Goal: Information Seeking & Learning: Learn about a topic

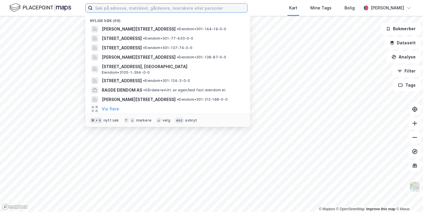
click at [139, 10] on input at bounding box center [170, 8] width 155 height 9
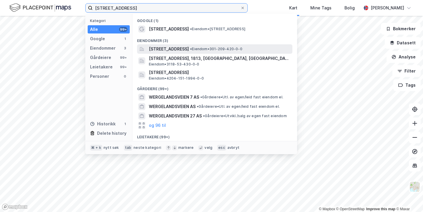
type input "[STREET_ADDRESS]"
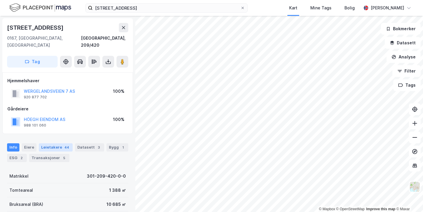
click at [48, 143] on div "Leietakere 44" at bounding box center [56, 147] width 34 height 8
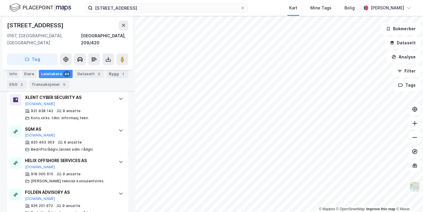
scroll to position [763, 0]
